Goal: Task Accomplishment & Management: Manage account settings

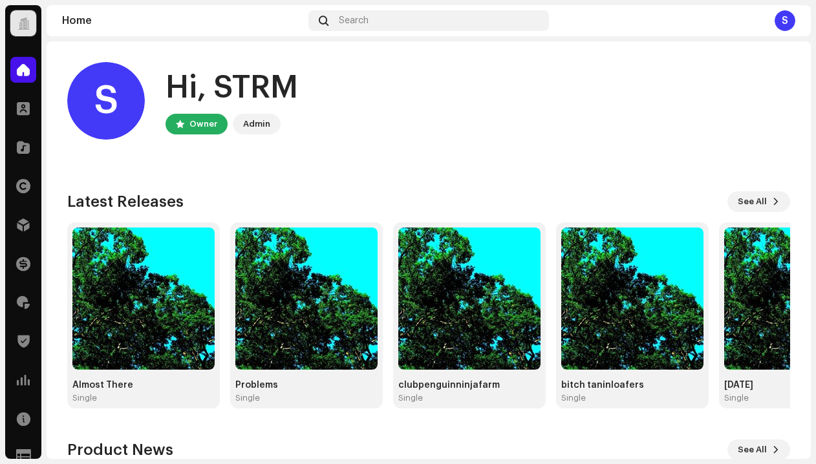
click at [22, 23] on div at bounding box center [23, 23] width 12 height 0
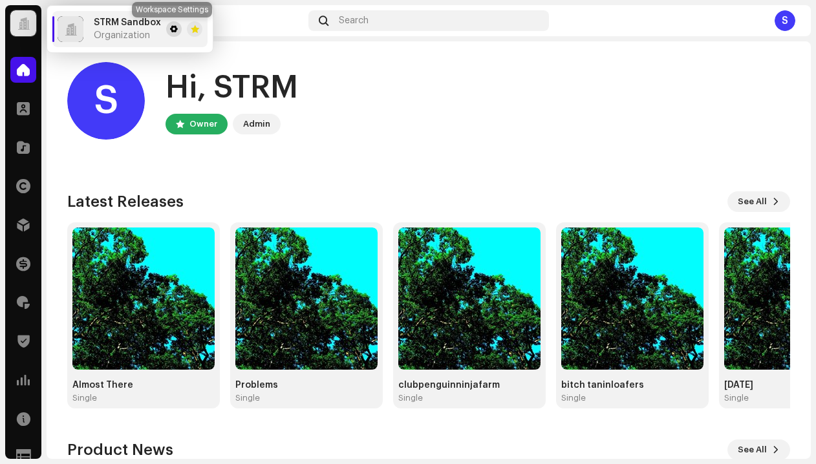
click at [170, 31] on span at bounding box center [174, 29] width 8 height 10
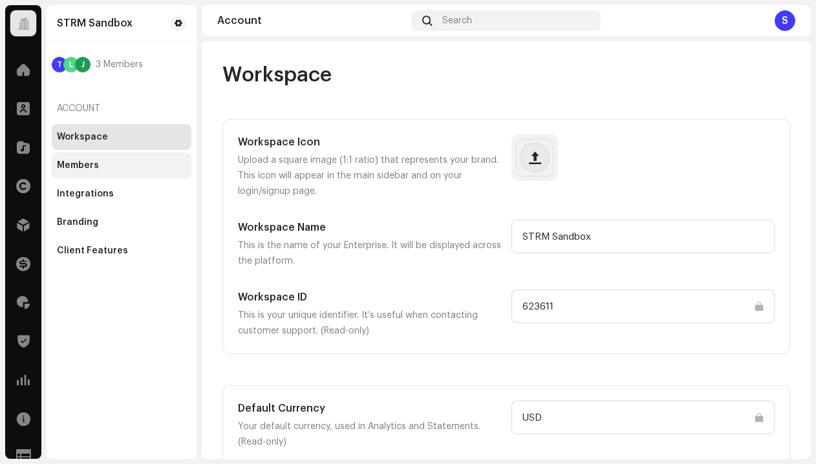
click at [114, 169] on div "Members" at bounding box center [121, 165] width 129 height 10
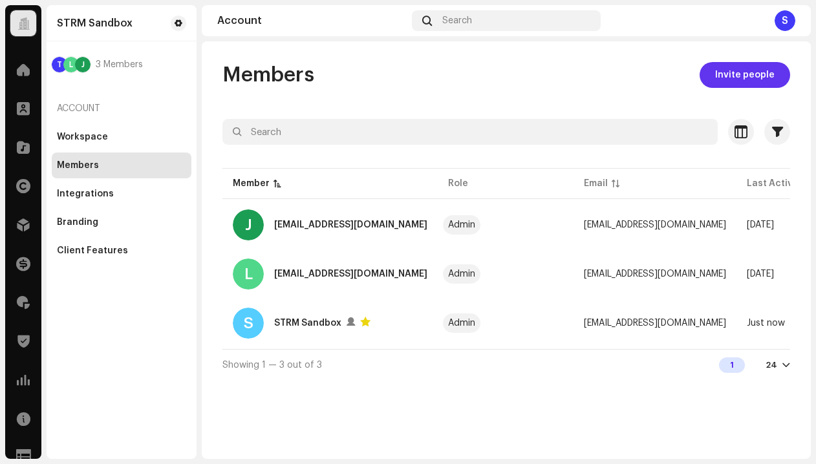
click at [734, 65] on span "Invite people" at bounding box center [745, 75] width 60 height 26
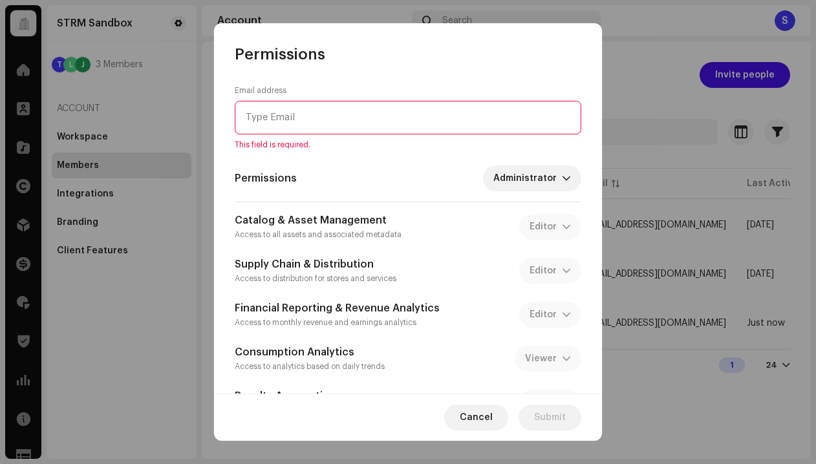
click at [408, 125] on input "email" at bounding box center [408, 118] width 347 height 34
paste input "[EMAIL_ADDRESS][DOMAIN_NAME]"
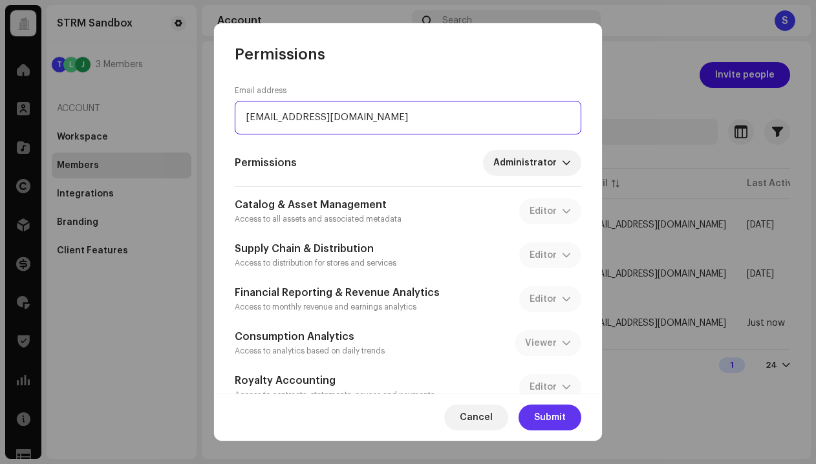
type input "[EMAIL_ADDRESS][DOMAIN_NAME]"
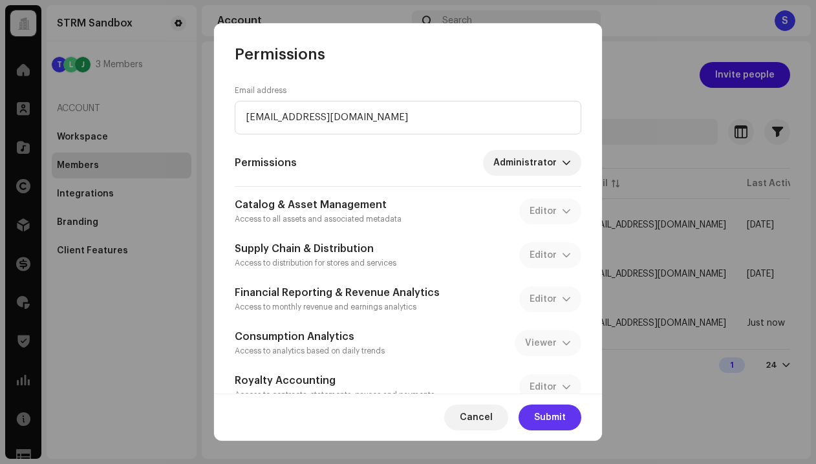
click at [551, 422] on span "Submit" at bounding box center [550, 418] width 32 height 26
